Goal: Complete application form

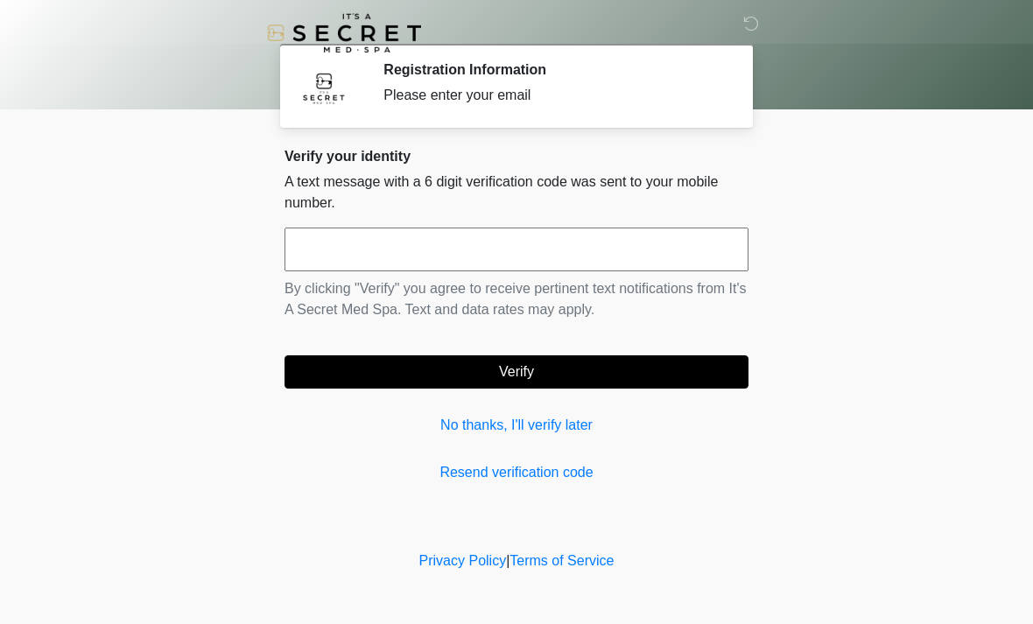
click at [537, 244] on input "text" at bounding box center [516, 250] width 464 height 44
type input "******"
click at [612, 361] on button "Verify" at bounding box center [516, 371] width 464 height 33
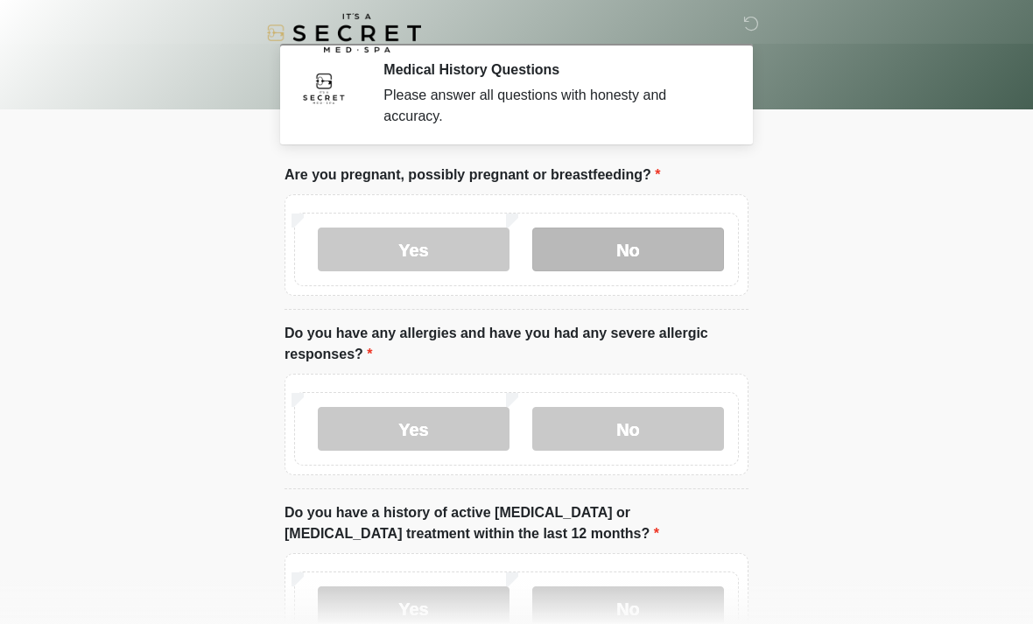
click at [642, 228] on label "No" at bounding box center [628, 250] width 192 height 44
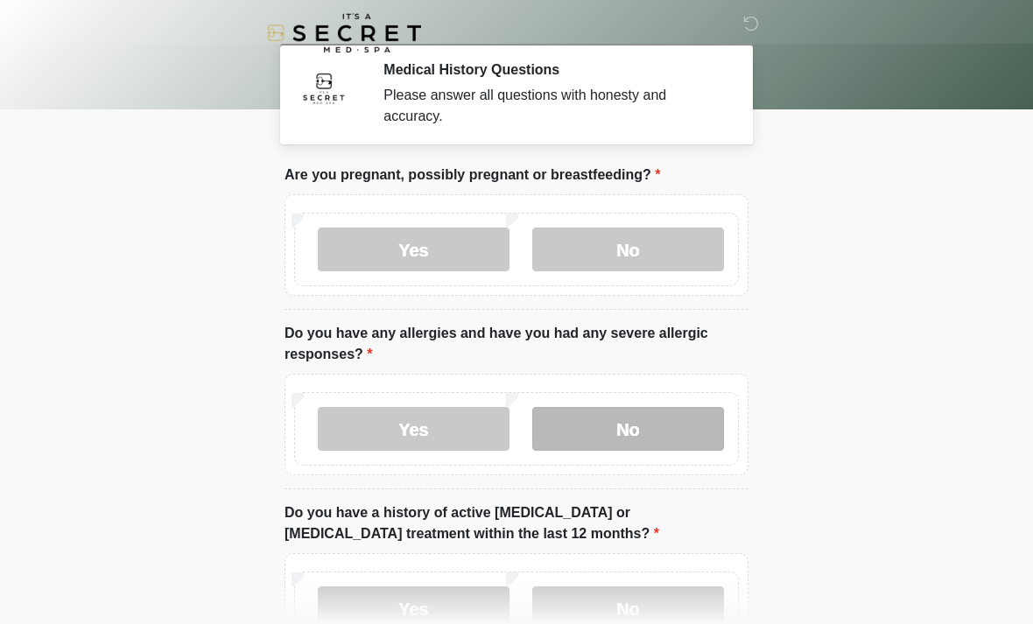
click at [645, 420] on label "No" at bounding box center [628, 429] width 192 height 44
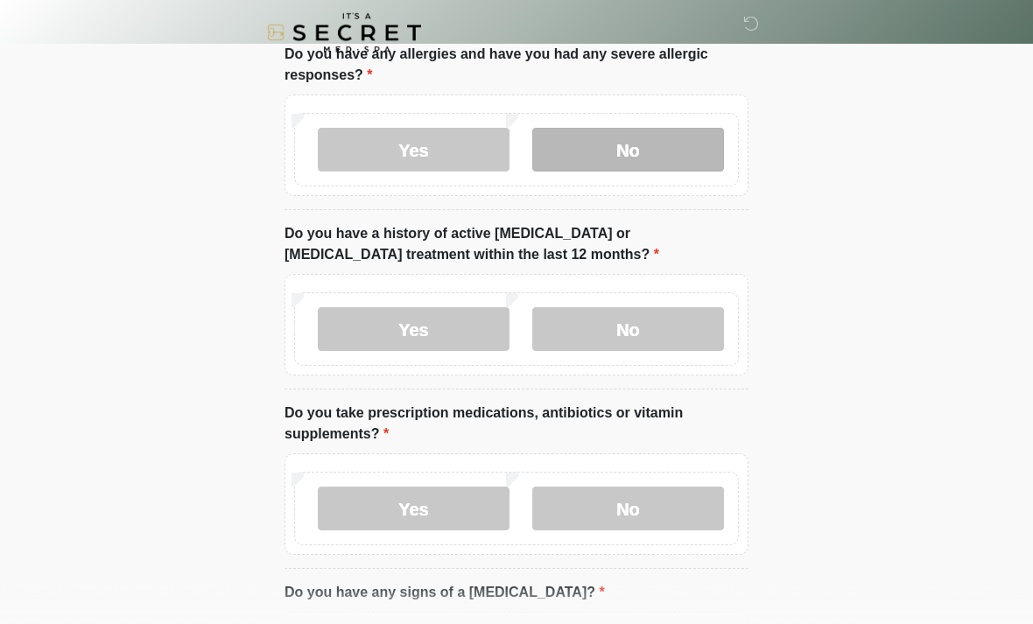
scroll to position [282, 0]
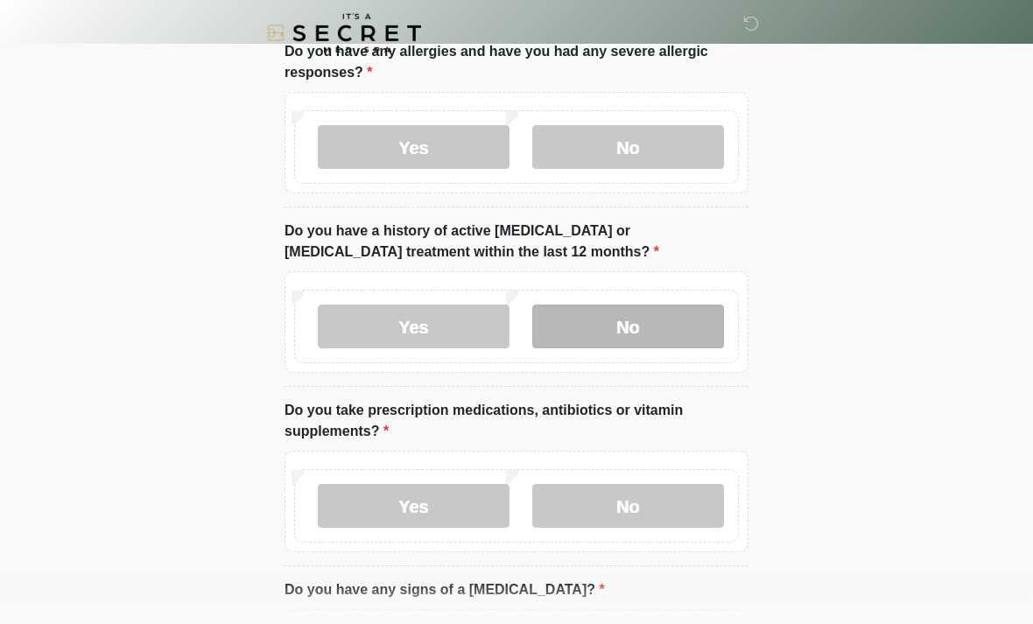
click at [656, 313] on label "No" at bounding box center [628, 327] width 192 height 44
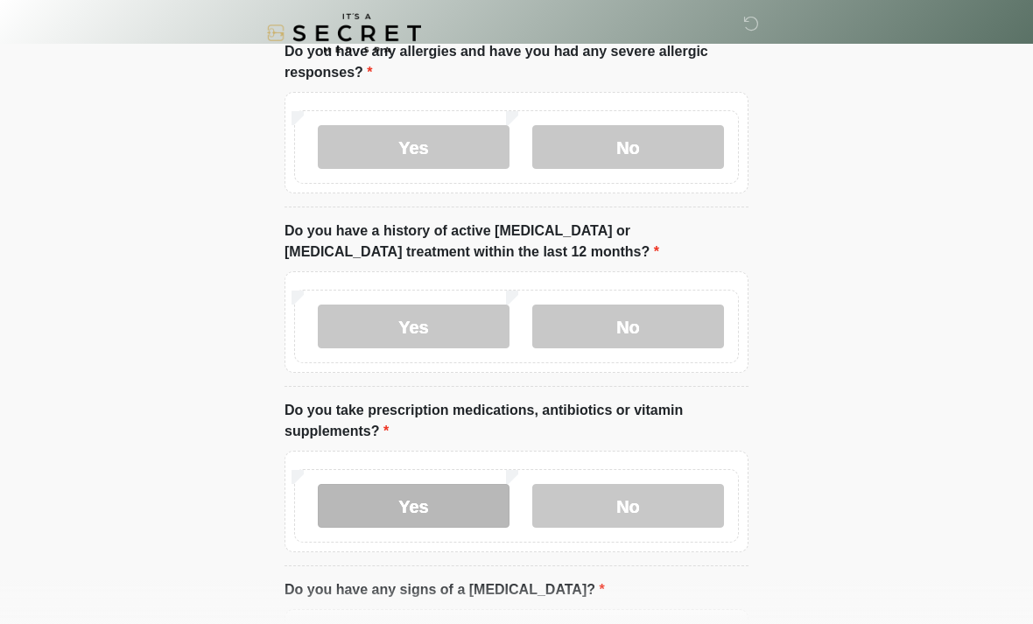
click at [417, 495] on label "Yes" at bounding box center [414, 506] width 192 height 44
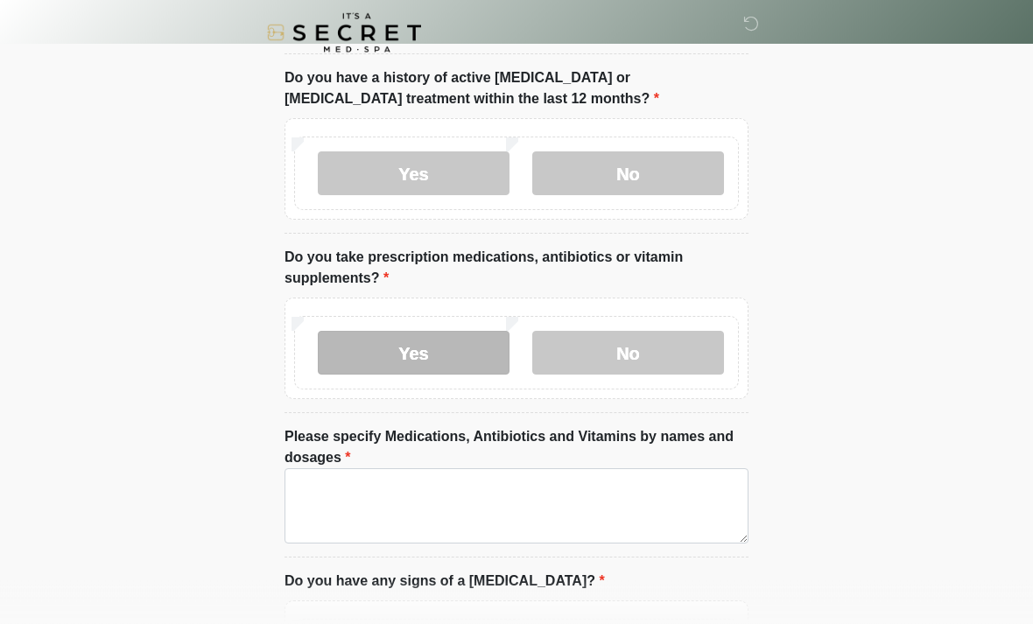
scroll to position [437, 0]
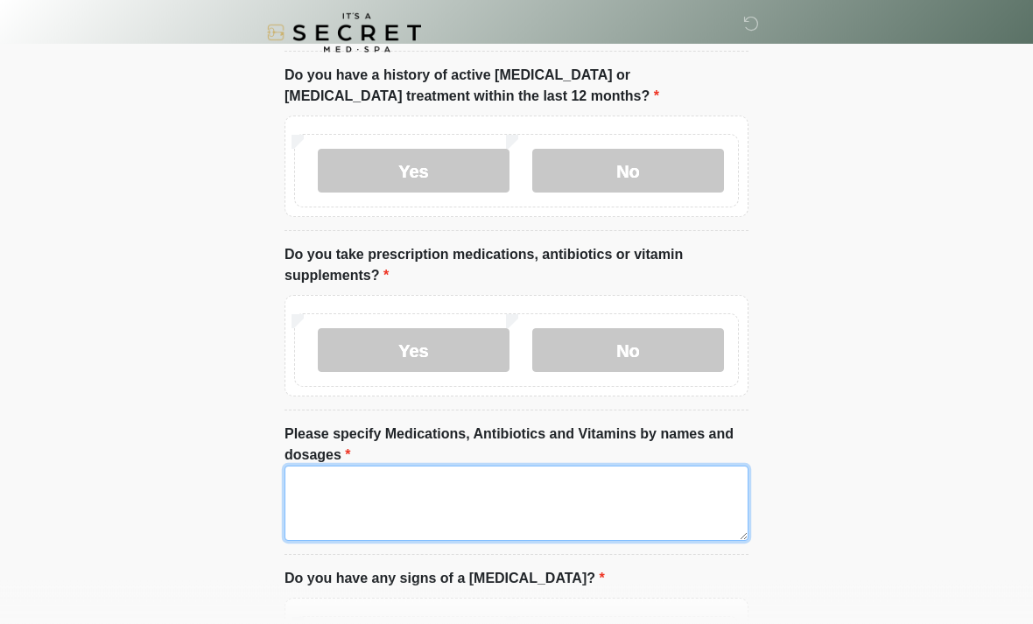
click at [446, 502] on textarea "Please specify Medications, Antibiotics and Vitamins by names and dosages" at bounding box center [516, 503] width 464 height 75
click at [410, 487] on textarea "**********" at bounding box center [516, 503] width 464 height 75
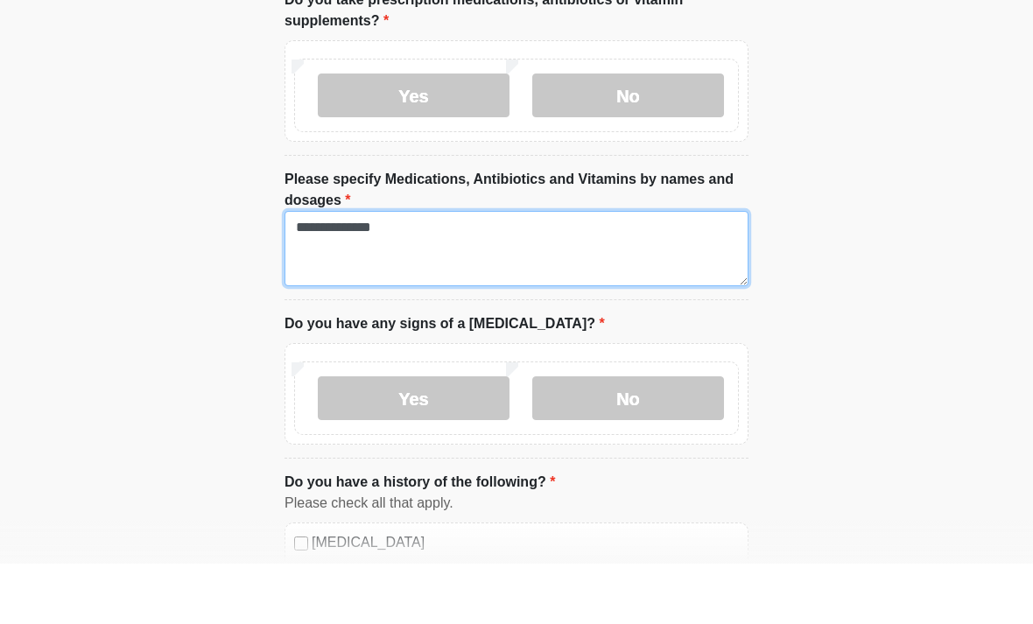
scroll to position [634, 0]
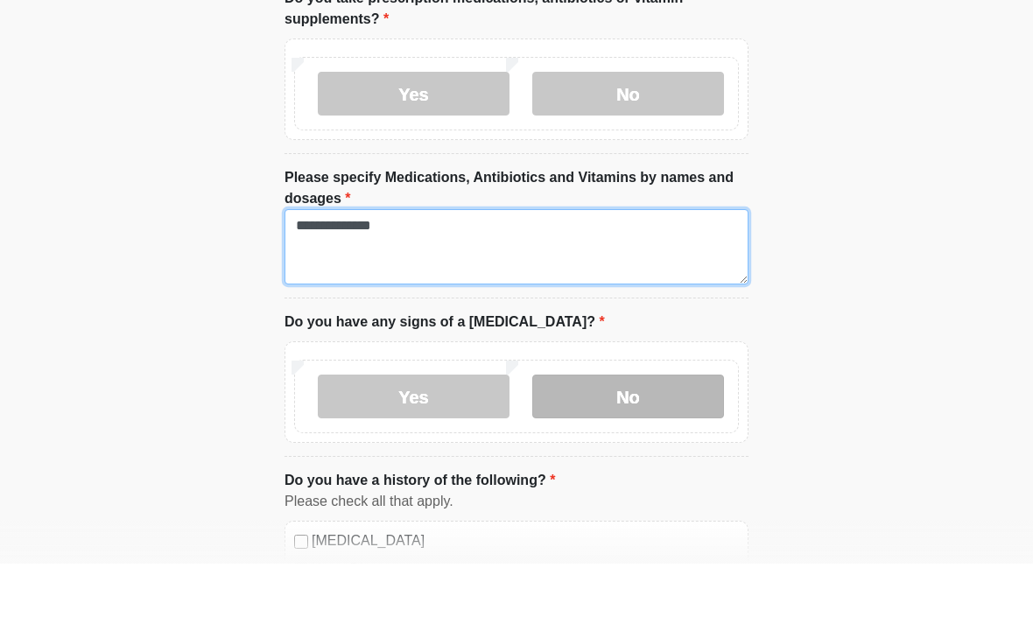
type textarea "**********"
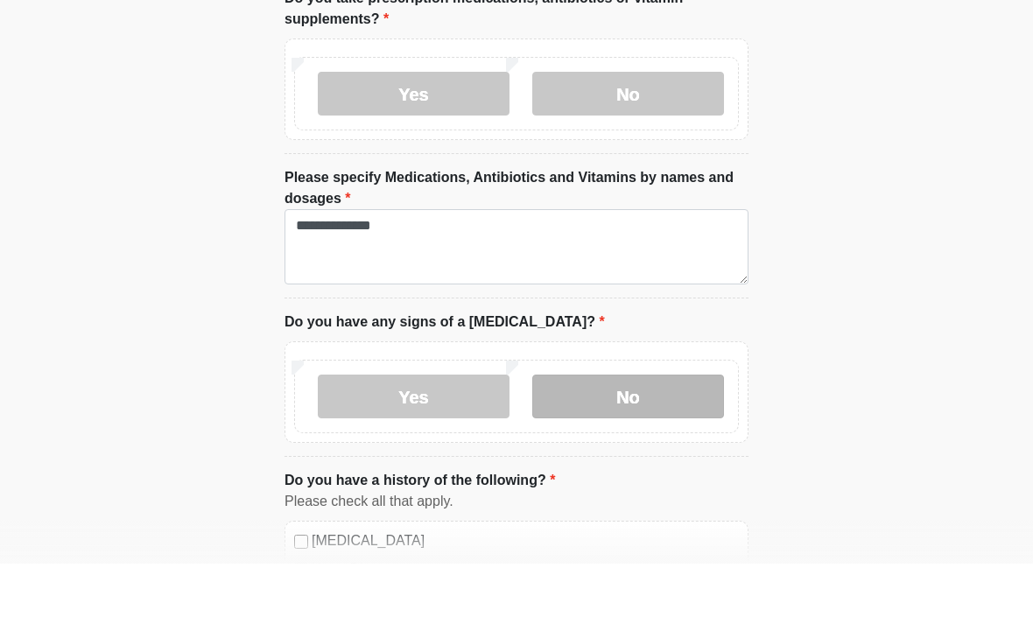
click at [658, 435] on label "No" at bounding box center [628, 457] width 192 height 44
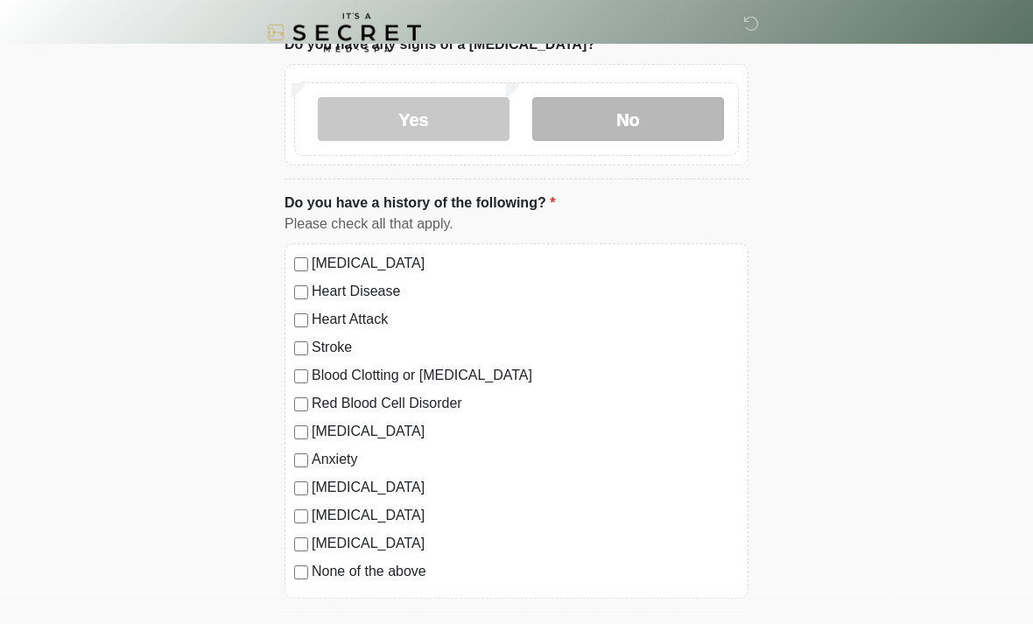
scroll to position [977, 0]
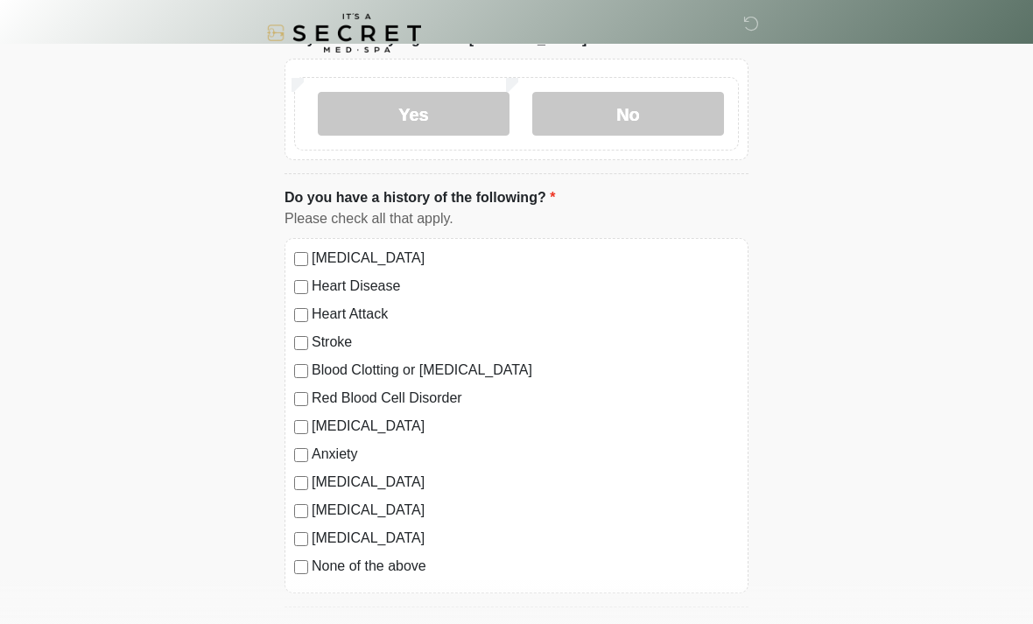
click at [312, 556] on label "None of the above" at bounding box center [525, 566] width 427 height 21
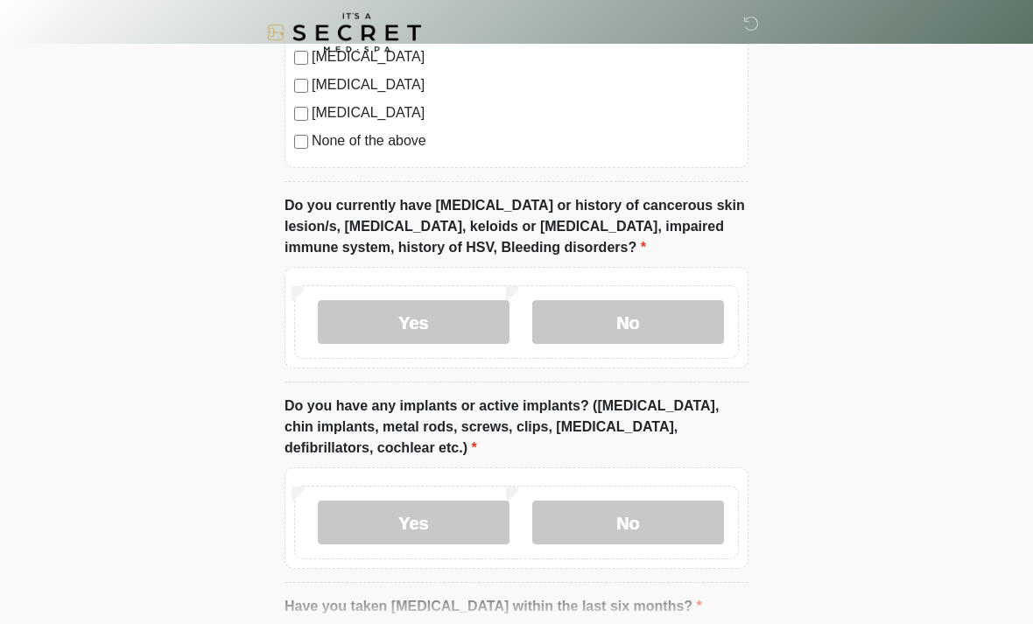
scroll to position [1402, 0]
click at [682, 309] on label "No" at bounding box center [628, 322] width 192 height 44
click at [655, 519] on label "No" at bounding box center [628, 523] width 192 height 44
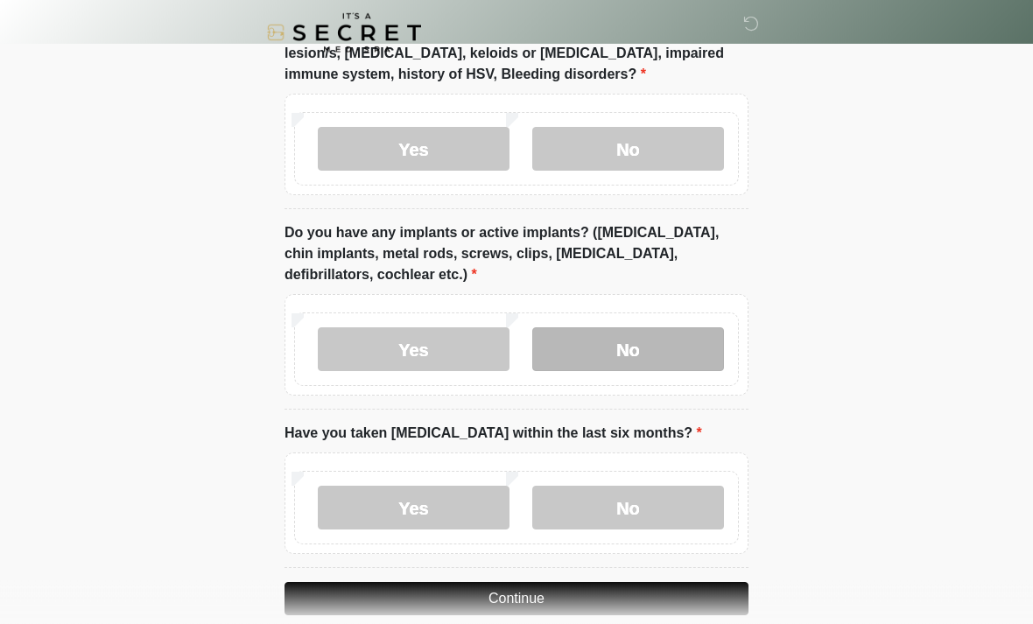
scroll to position [1601, 0]
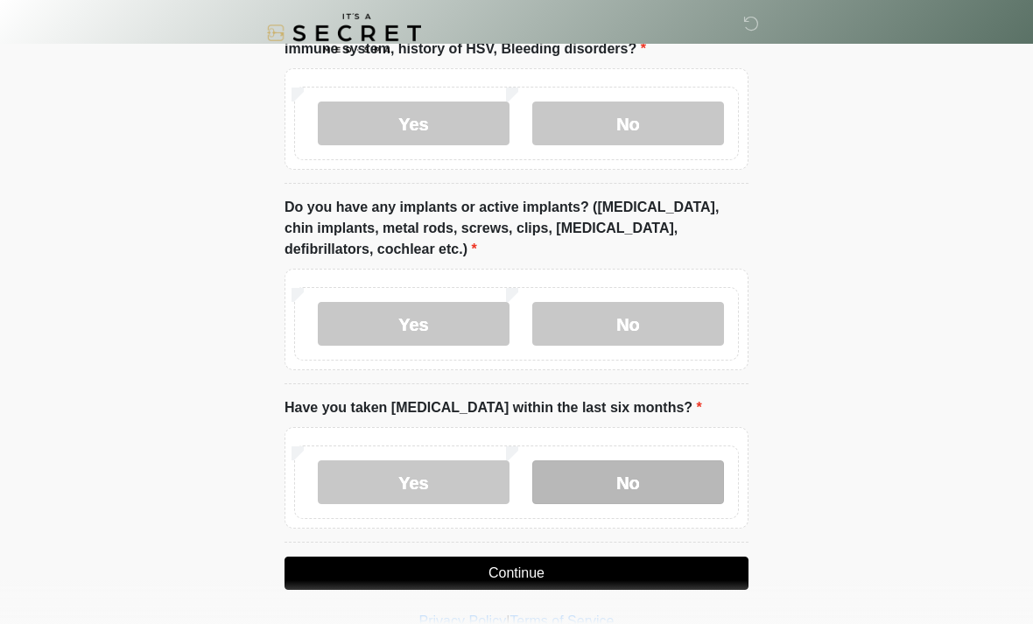
click at [630, 485] on label "No" at bounding box center [628, 482] width 192 height 44
click at [589, 568] on button "Continue" at bounding box center [516, 573] width 464 height 33
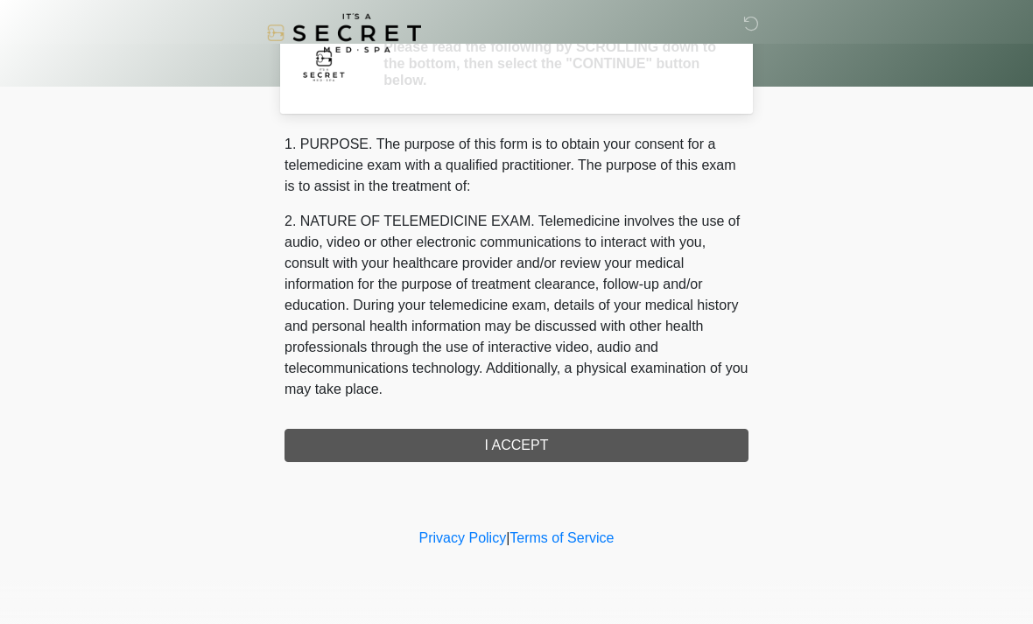
scroll to position [0, 0]
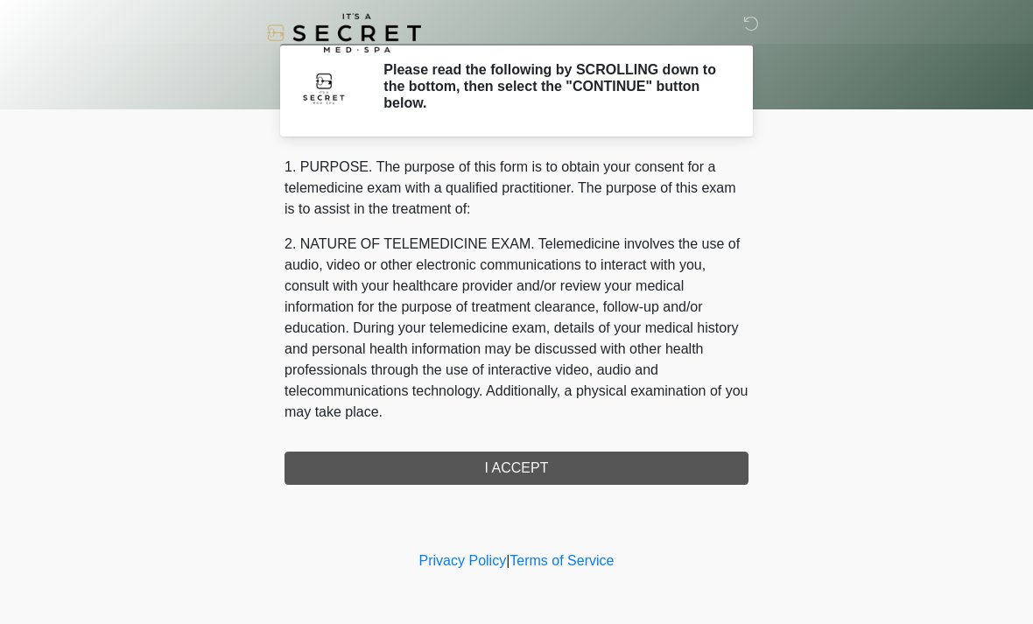
click at [549, 466] on div "1. PURPOSE. The purpose of this form is to obtain your consent for a telemedici…" at bounding box center [516, 321] width 464 height 328
click at [517, 456] on div "1. PURPOSE. The purpose of this form is to obtain your consent for a telemedici…" at bounding box center [516, 321] width 464 height 328
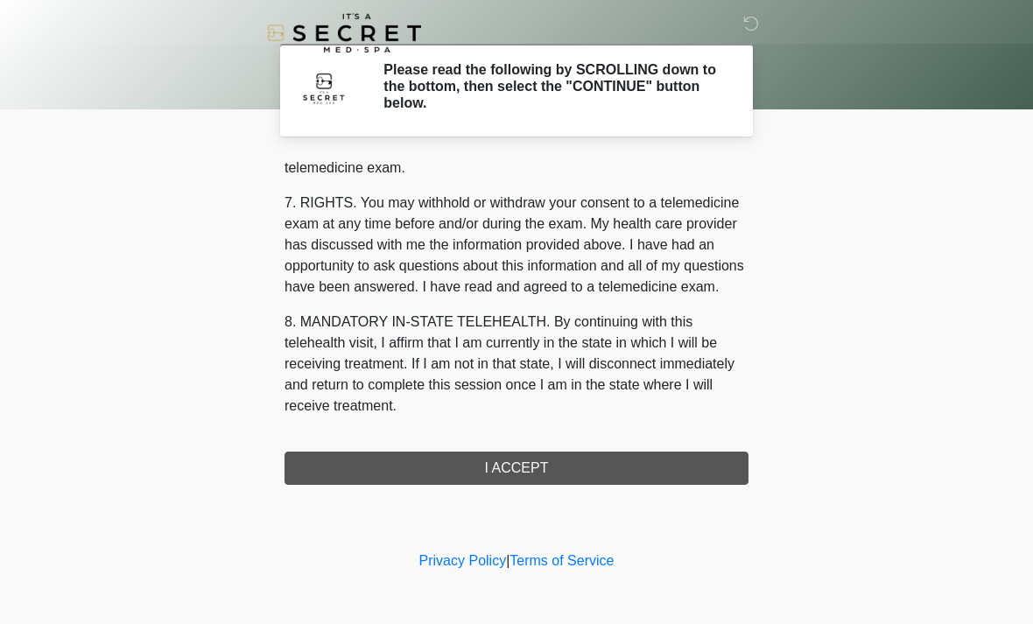
scroll to position [741, 0]
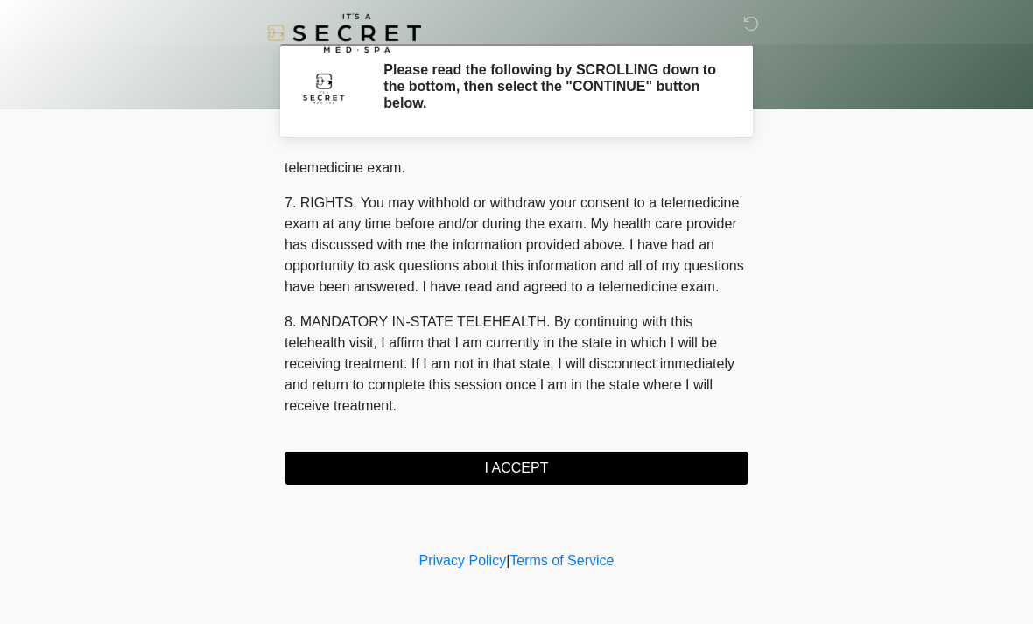
click at [561, 460] on button "I ACCEPT" at bounding box center [516, 468] width 464 height 33
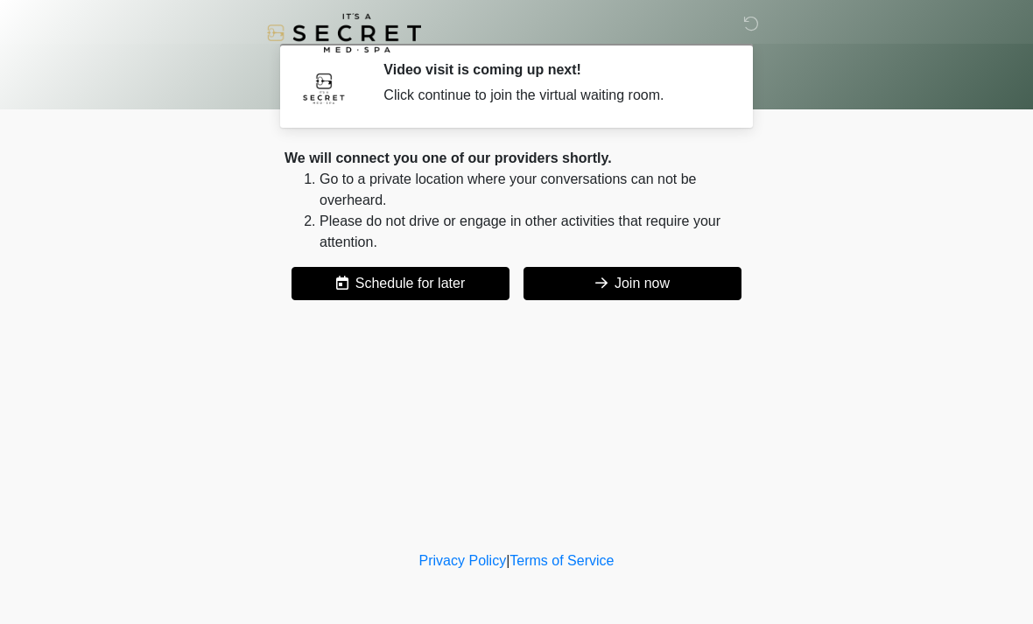
click at [626, 282] on button "Join now" at bounding box center [632, 283] width 218 height 33
